Goal: Task Accomplishment & Management: Use online tool/utility

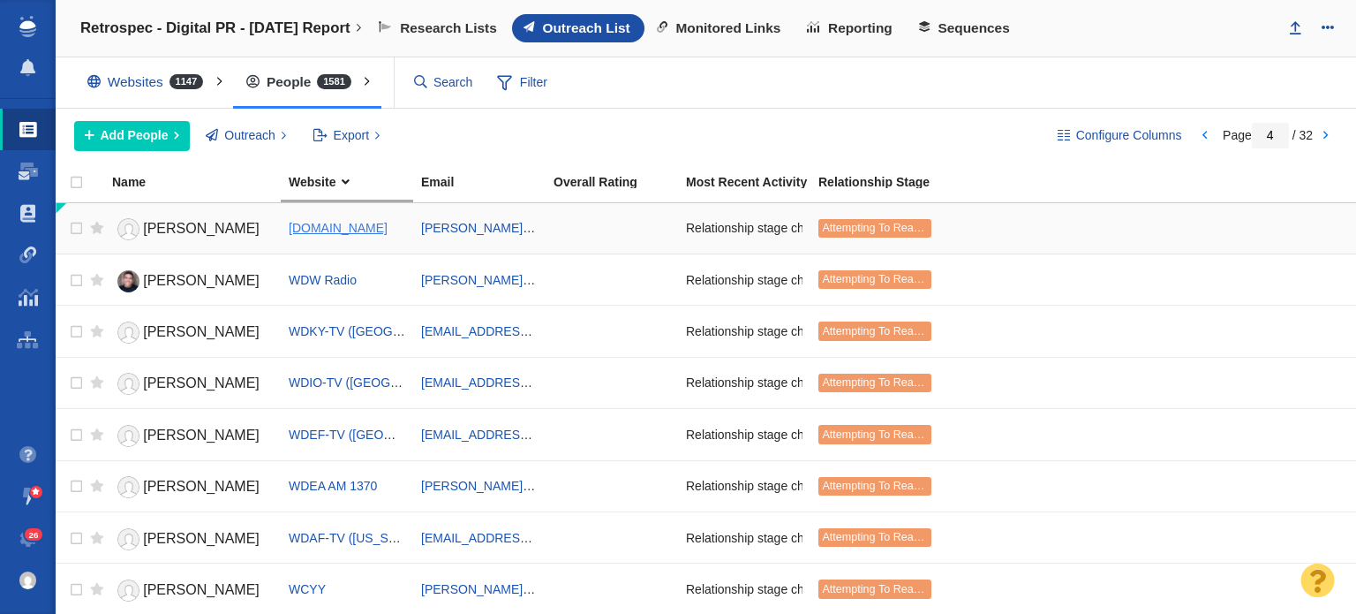
click at [346, 230] on span "[DOMAIN_NAME]" at bounding box center [338, 228] width 99 height 14
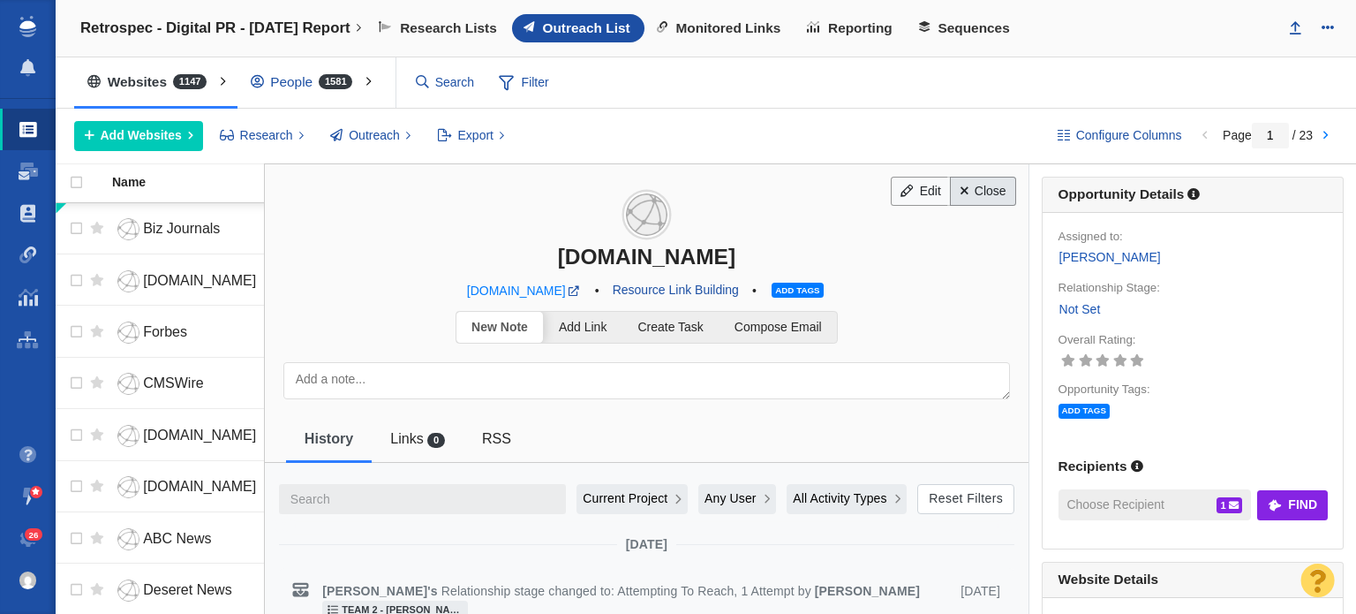
click at [990, 198] on link "Close" at bounding box center [983, 192] width 66 height 30
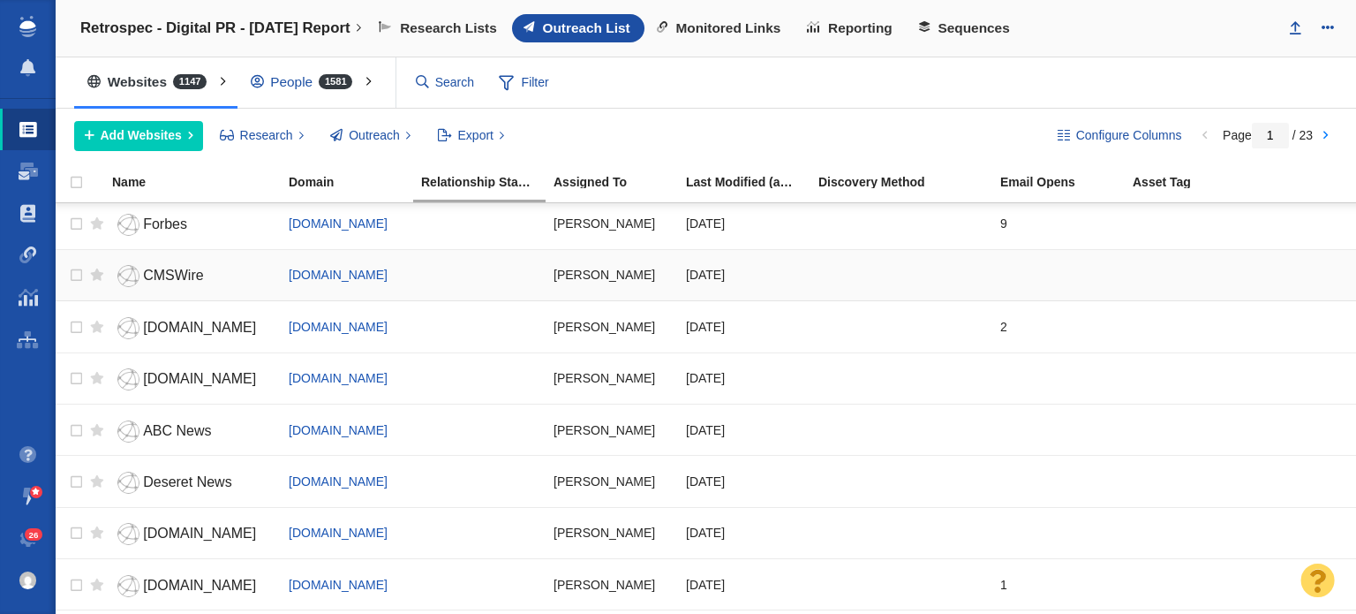
scroll to position [265, 0]
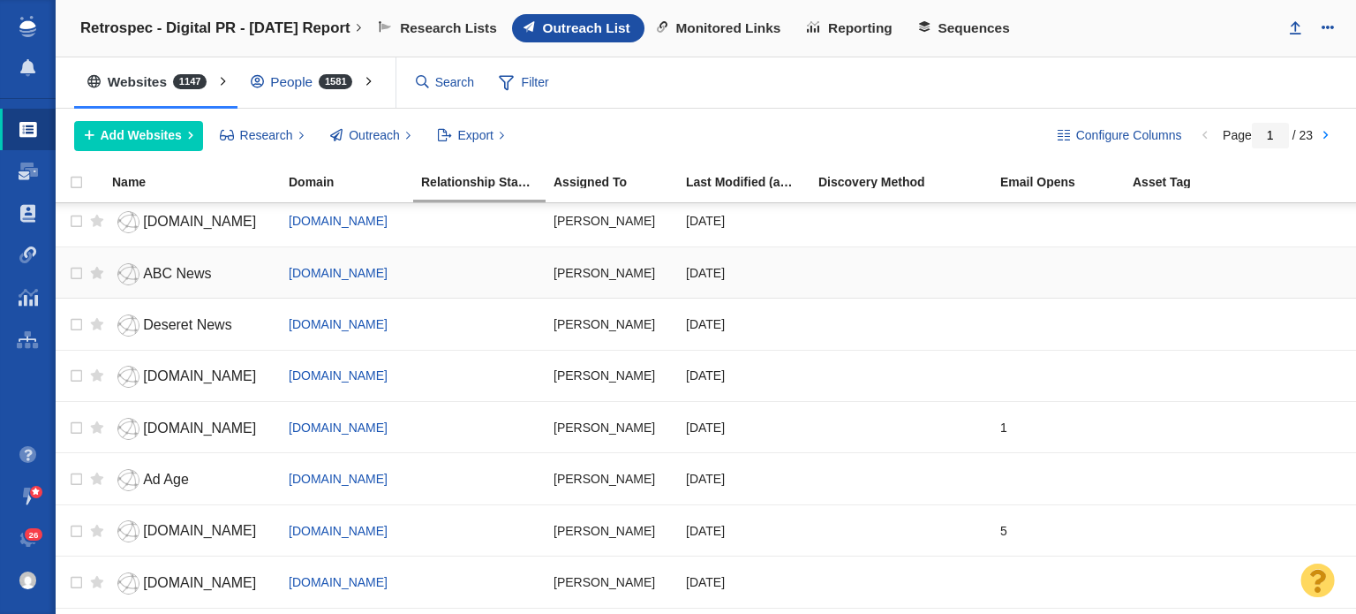
click at [157, 268] on span "ABC News" at bounding box center [177, 273] width 68 height 15
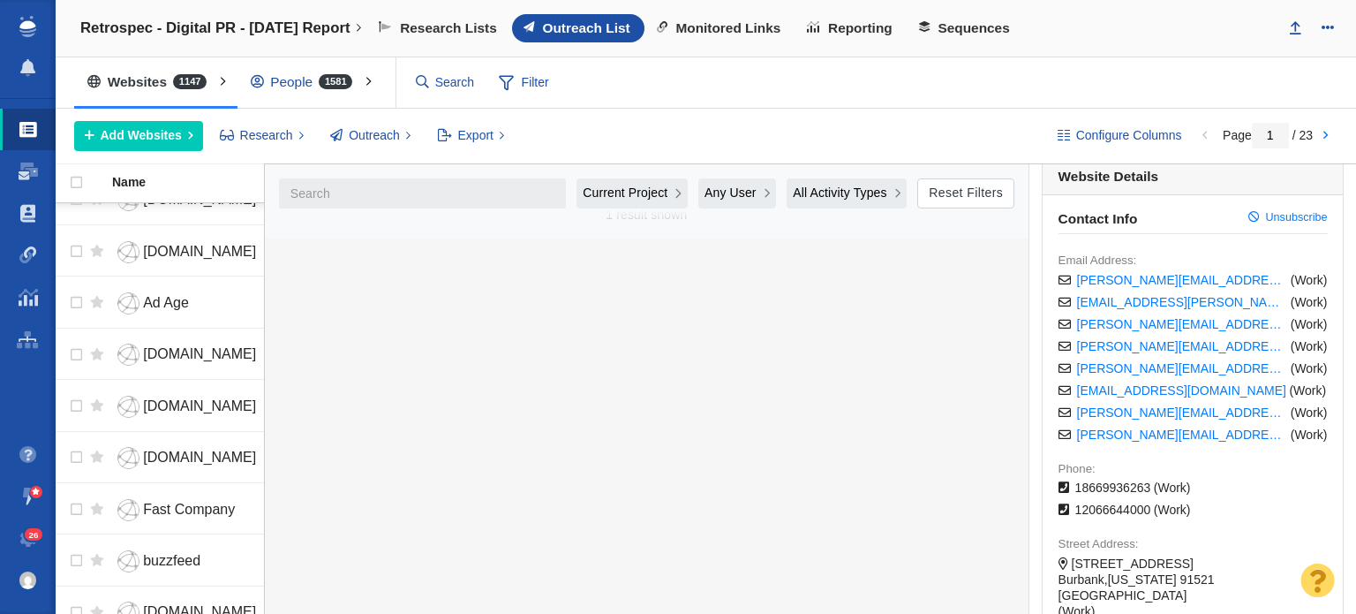
scroll to position [0, 0]
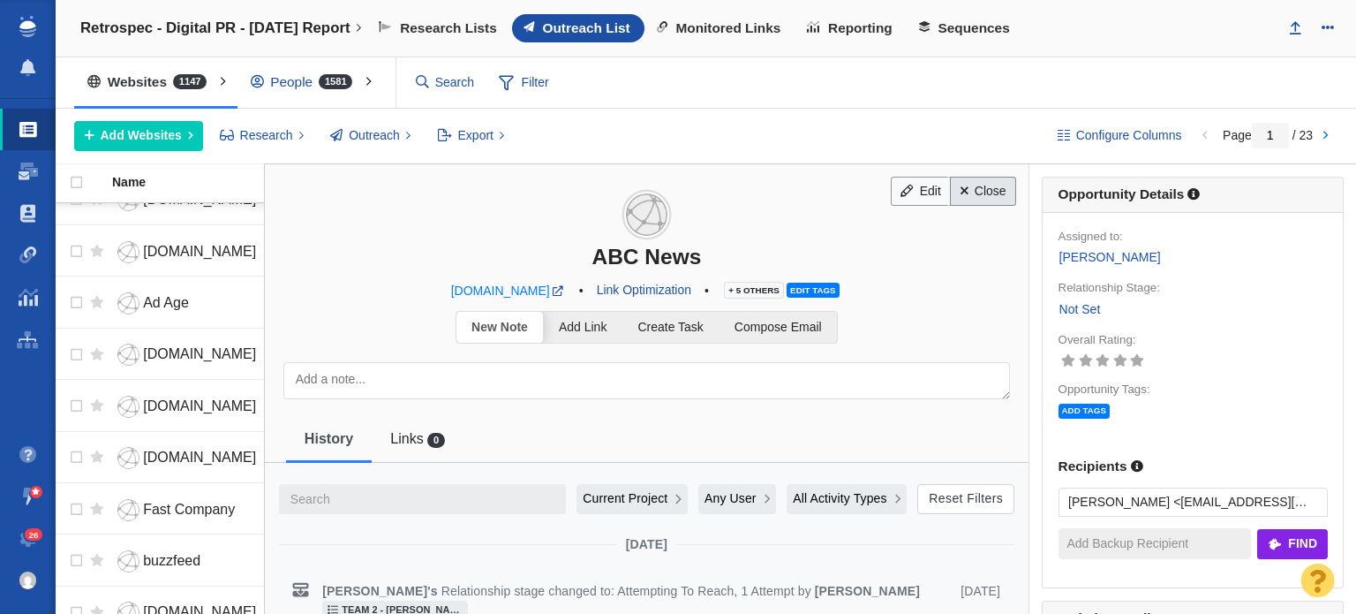
click at [964, 190] on link "Close" at bounding box center [983, 192] width 66 height 30
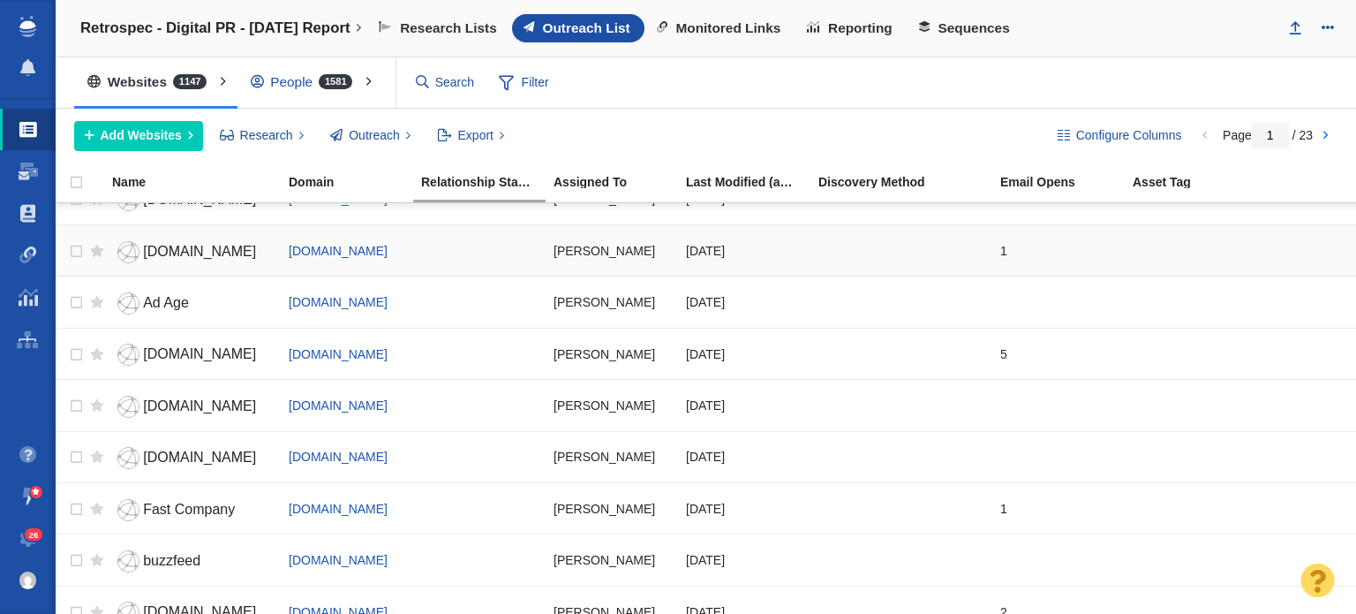
click at [192, 253] on span "[DOMAIN_NAME]" at bounding box center [199, 251] width 113 height 15
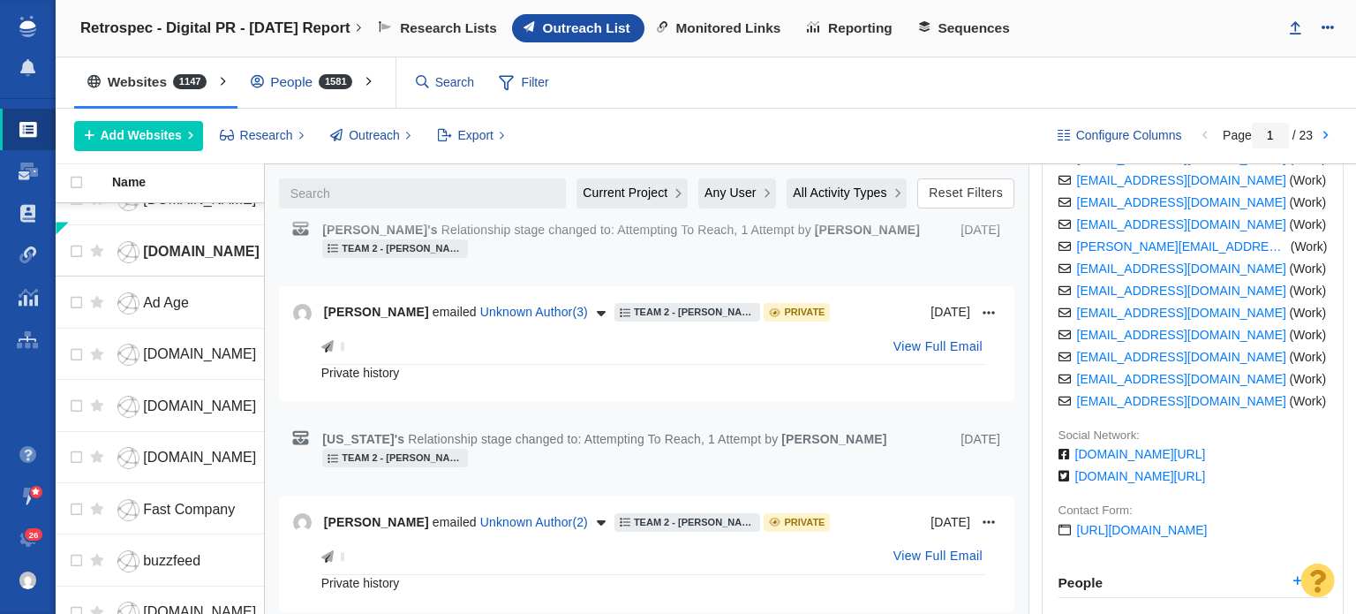
scroll to position [706, 0]
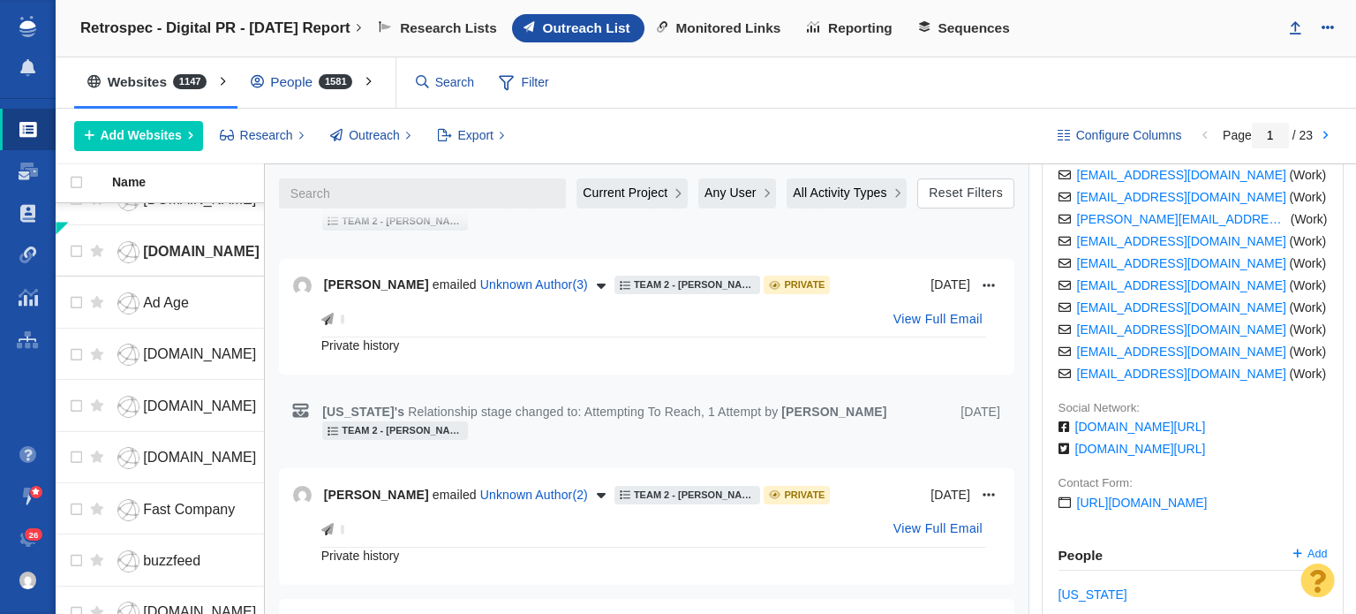
drag, startPoint x: 316, startPoint y: 342, endPoint x: 448, endPoint y: 335, distance: 132.6
click at [448, 335] on div "View Full Email Private history" at bounding box center [646, 333] width 707 height 56
click at [448, 337] on div "Private history" at bounding box center [653, 345] width 665 height 16
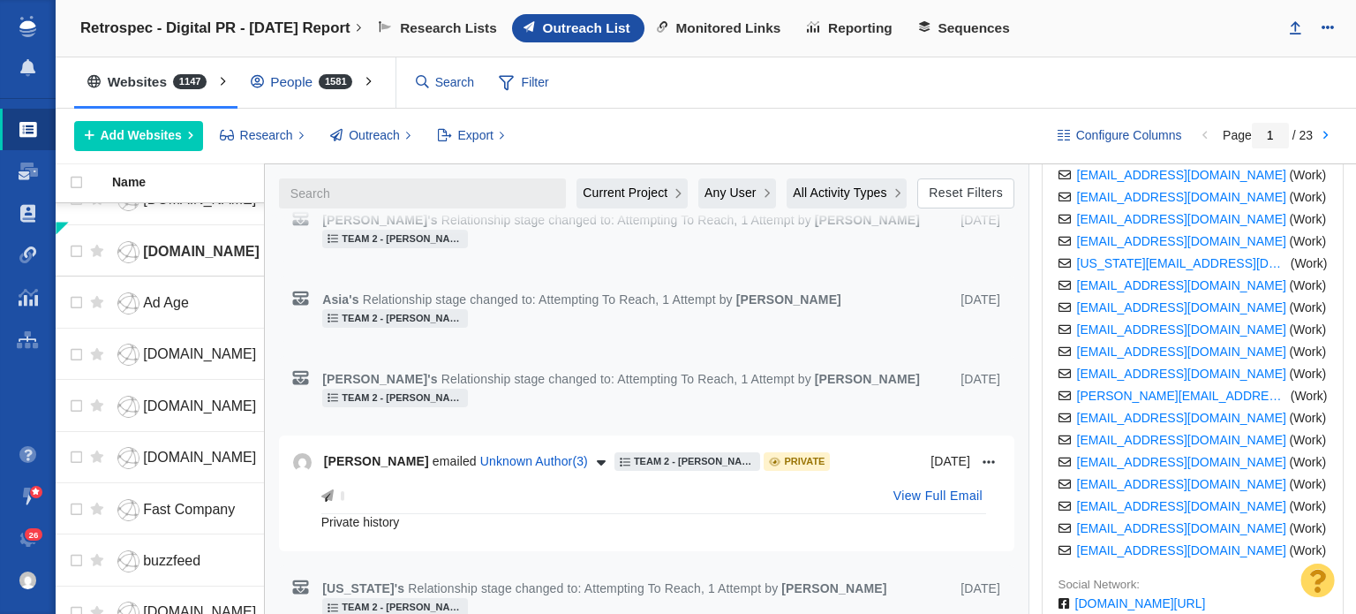
scroll to position [0, 0]
